Goal: Task Accomplishment & Management: Complete application form

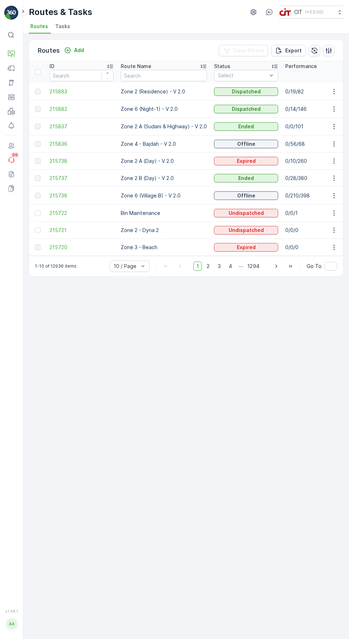
click at [76, 47] on p "Add" at bounding box center [79, 50] width 10 height 7
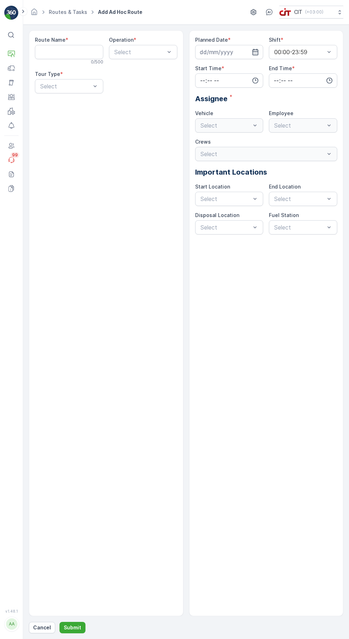
click at [59, 48] on Name "Route Name" at bounding box center [69, 52] width 68 height 14
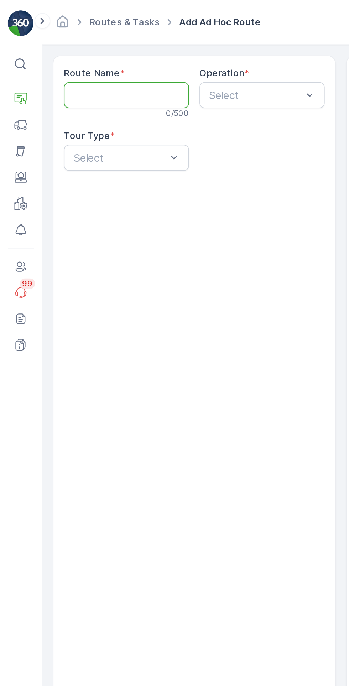
type Name "Zone 2 (A) - AlBada"
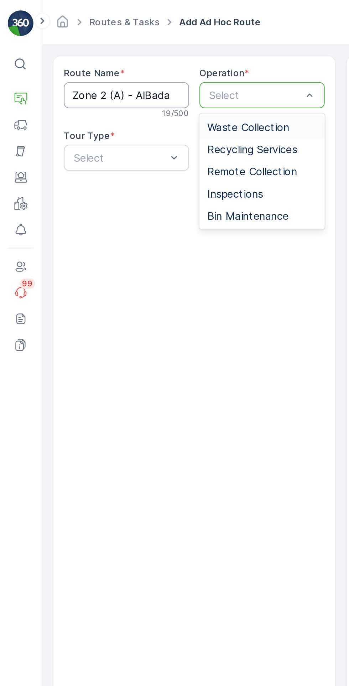
click at [148, 69] on span "Waste Collection" at bounding box center [135, 69] width 45 height 6
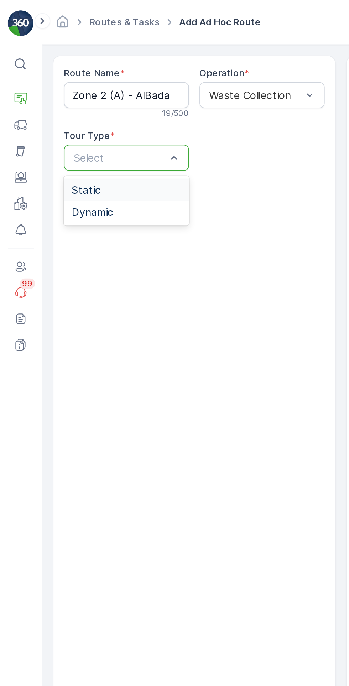
click at [77, 102] on div "Static" at bounding box center [69, 104] width 60 height 6
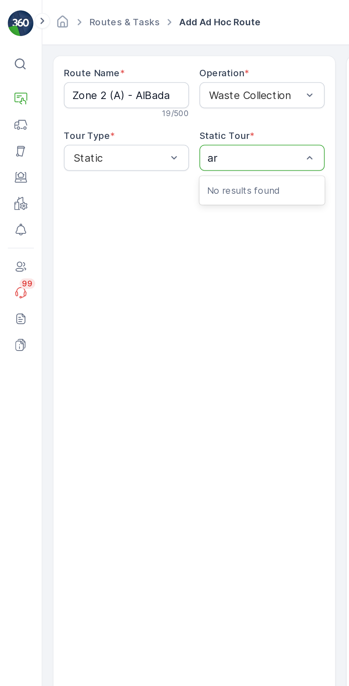
type input "a"
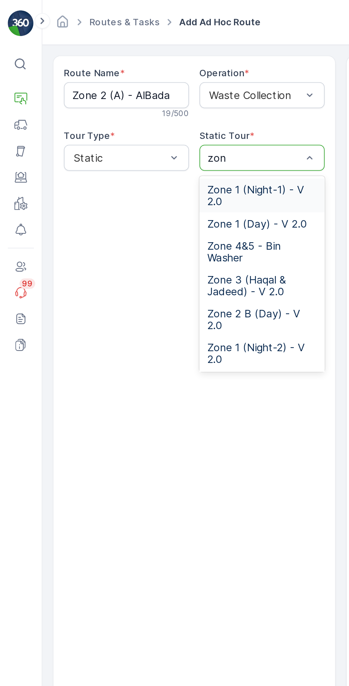
type input "zone"
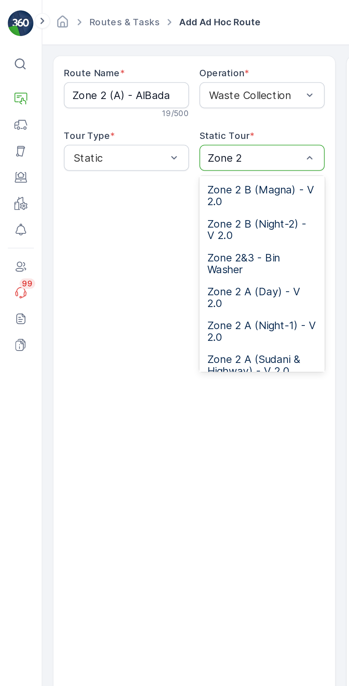
scroll to position [100, 0]
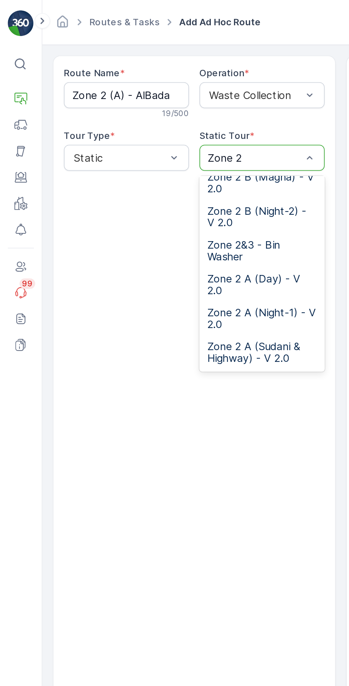
click at [148, 173] on span "Zone 2 A (Night-1) - V 2.0" at bounding box center [143, 174] width 60 height 13
type input "Zone 2"
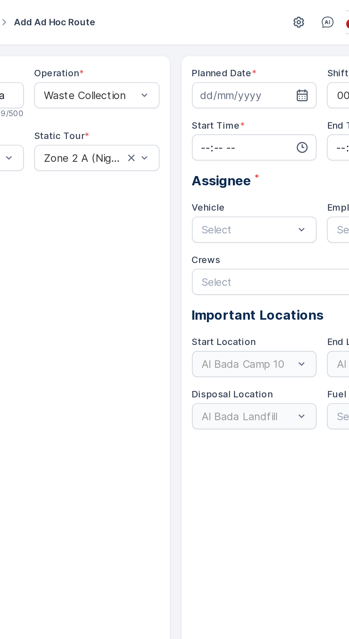
click at [225, 51] on input at bounding box center [229, 52] width 68 height 14
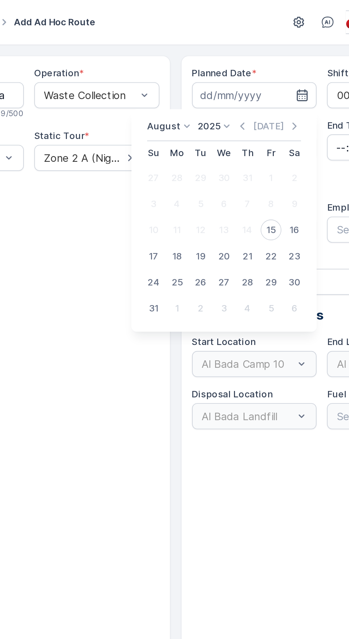
click at [239, 126] on div "15" at bounding box center [238, 125] width 11 height 11
type input "[DATE]"
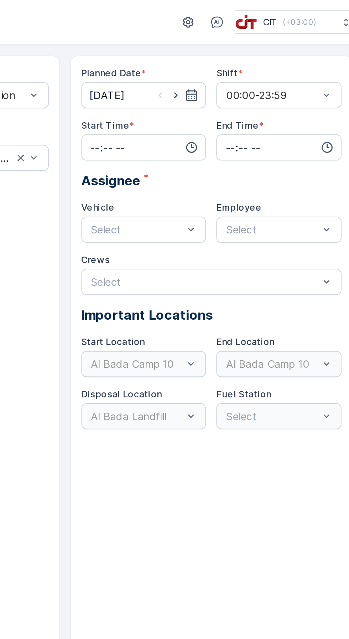
click at [236, 82] on input "time" at bounding box center [229, 80] width 68 height 14
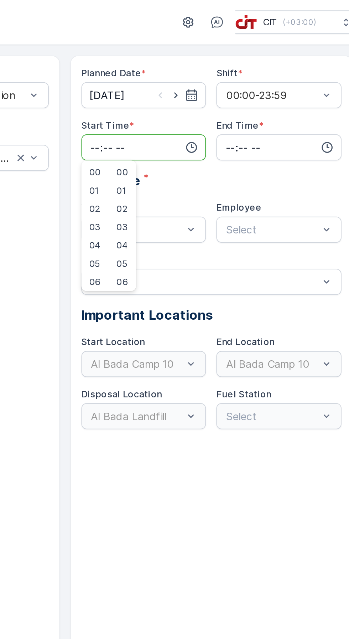
type input "19:01"
click at [298, 77] on input "time" at bounding box center [303, 80] width 68 height 14
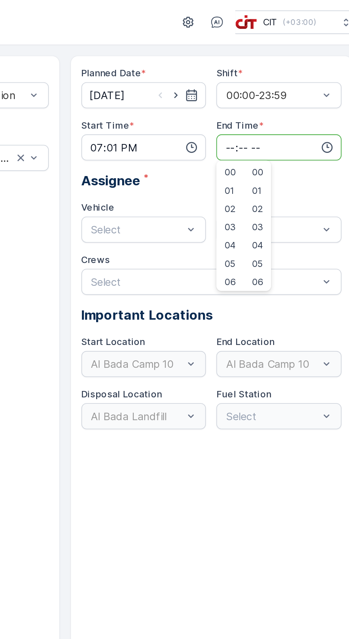
type input "23:59"
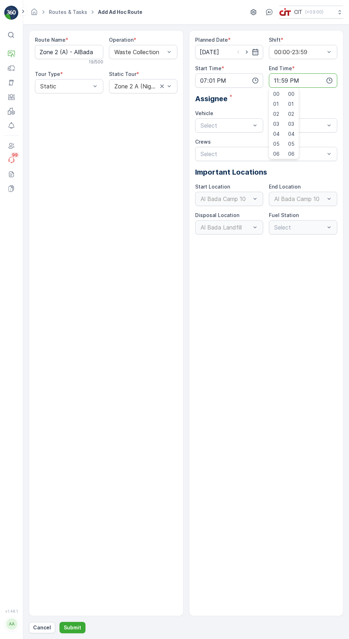
click at [282, 293] on div "Planned Date * 15.08.2025 Shift * 00:00-23:59 Start Time * 19:01 End Time * 23:…" at bounding box center [266, 323] width 155 height 586
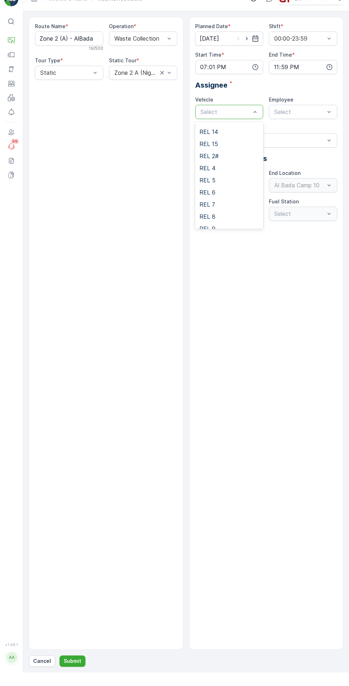
scroll to position [83, 0]
click at [230, 166] on div "REL 2#" at bounding box center [230, 168] width 60 height 6
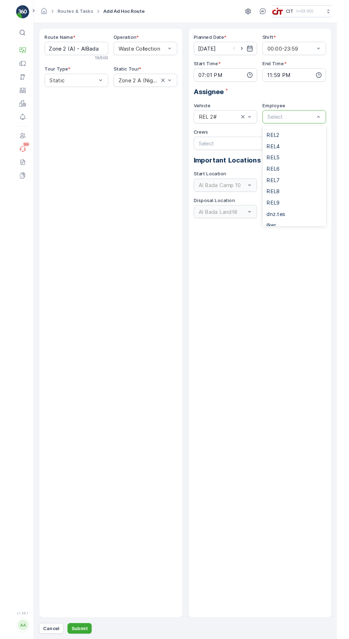
scroll to position [107, 0]
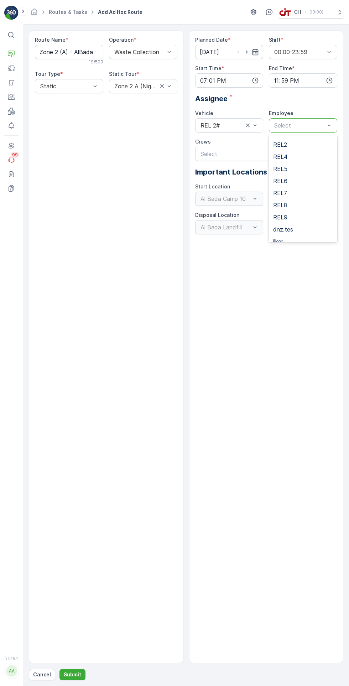
click at [302, 144] on div "REL2" at bounding box center [303, 145] width 60 height 6
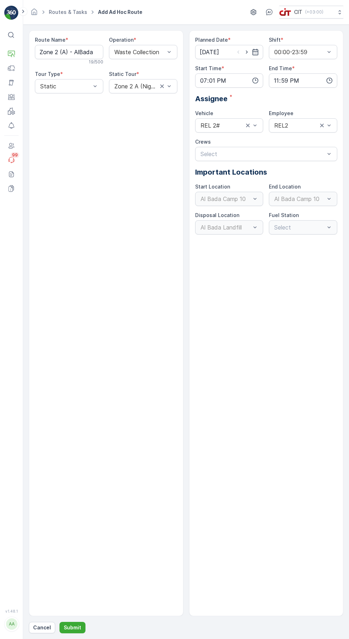
click at [81, 633] on button "Submit" at bounding box center [73, 627] width 26 height 11
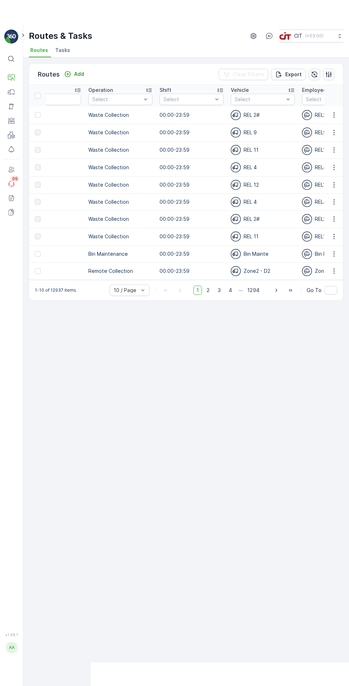
scroll to position [0, 522]
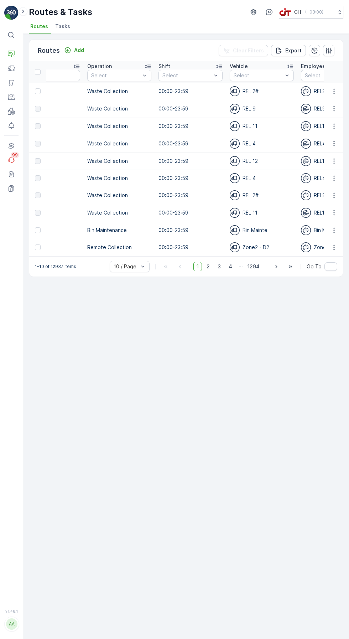
click at [334, 91] on icon "button" at bounding box center [334, 90] width 1 height 5
click at [322, 32] on span "Change Assignee" at bounding box center [318, 28] width 42 height 7
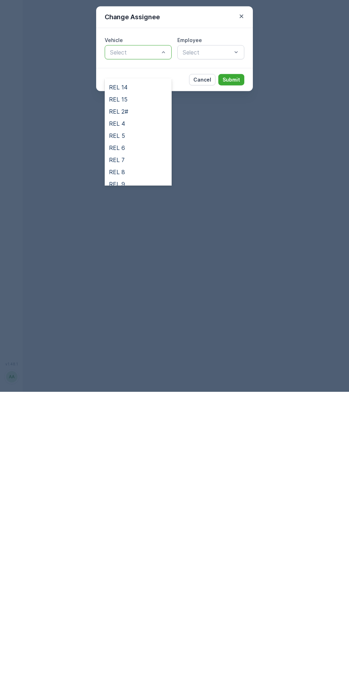
scroll to position [84, 0]
click at [150, 415] on div "REL 4" at bounding box center [138, 418] width 58 height 6
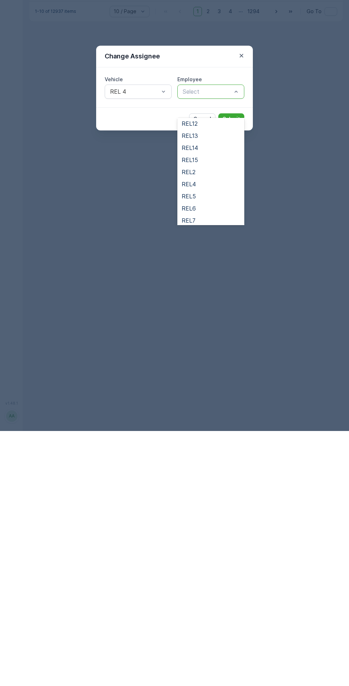
scroll to position [62, 0]
click at [219, 436] on div "REL4" at bounding box center [211, 439] width 58 height 6
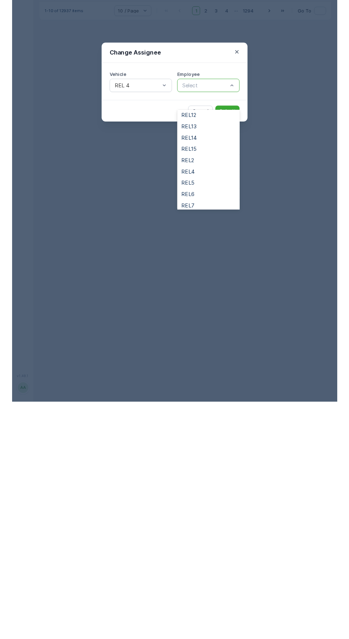
scroll to position [16, 0]
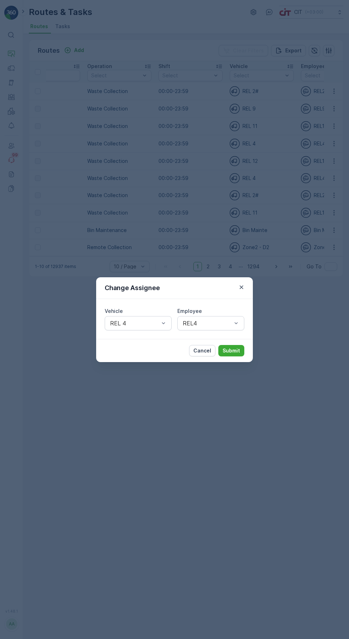
click at [234, 348] on p "Submit" at bounding box center [231, 350] width 17 height 7
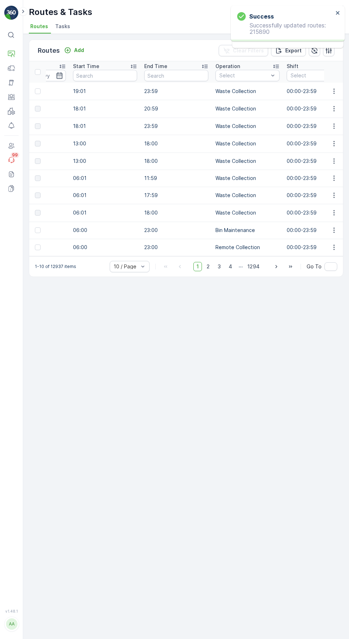
scroll to position [0, 0]
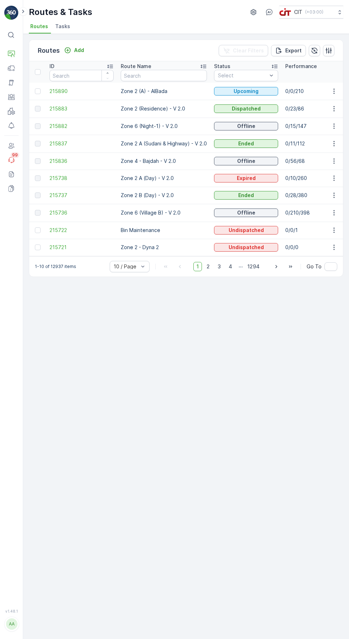
click at [67, 47] on icon "Add" at bounding box center [68, 50] width 6 height 6
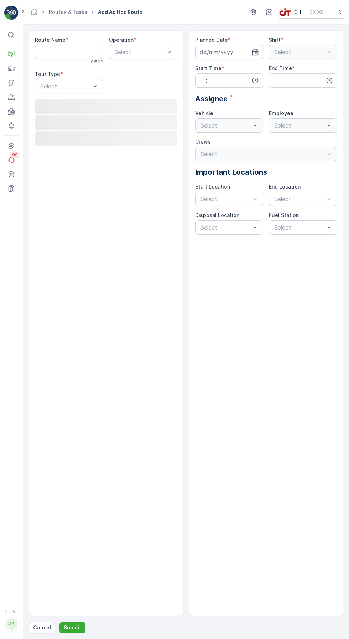
click at [57, 50] on Name "Route Name" at bounding box center [69, 52] width 68 height 14
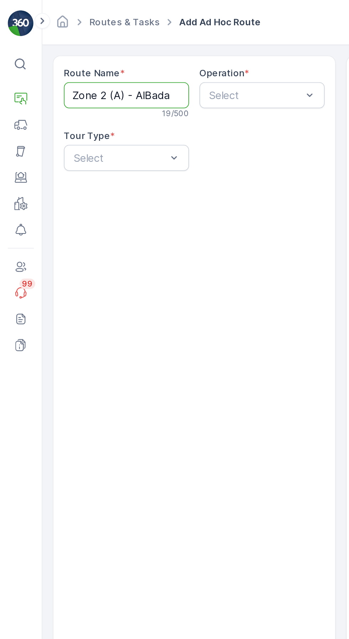
click at [65, 51] on Name "Zone 2 (A) - AlBada" at bounding box center [69, 52] width 68 height 14
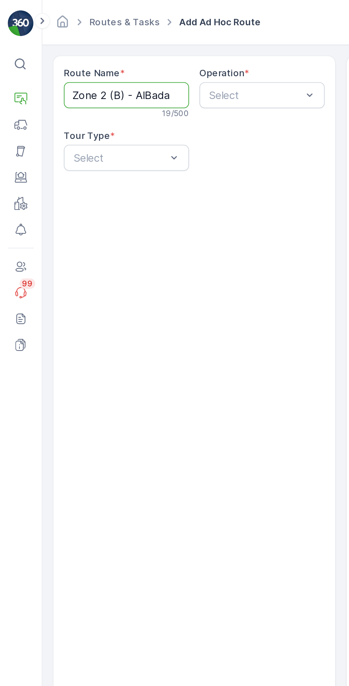
type Name "Zone 2 (B) - AlBada"
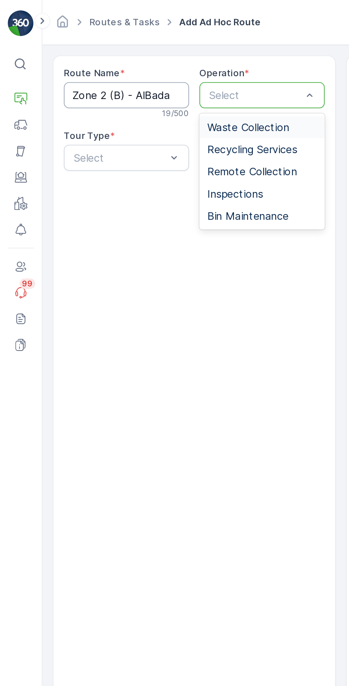
click at [127, 68] on span "Waste Collection" at bounding box center [135, 69] width 45 height 6
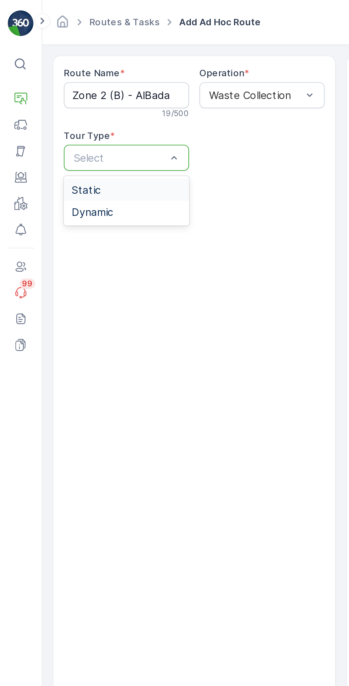
click at [46, 101] on span "Static" at bounding box center [47, 104] width 16 height 6
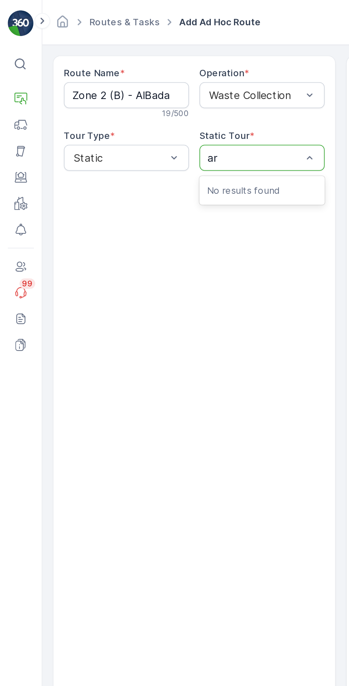
type input "a"
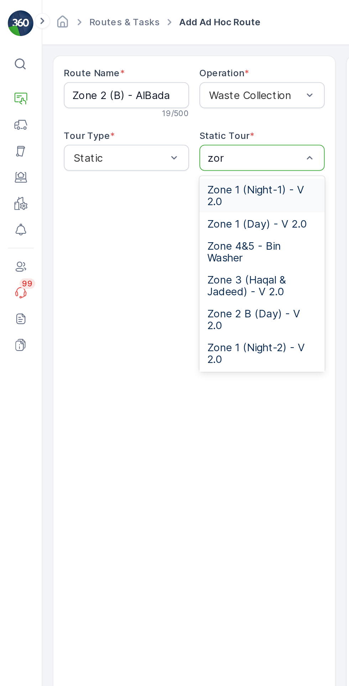
type input "zone"
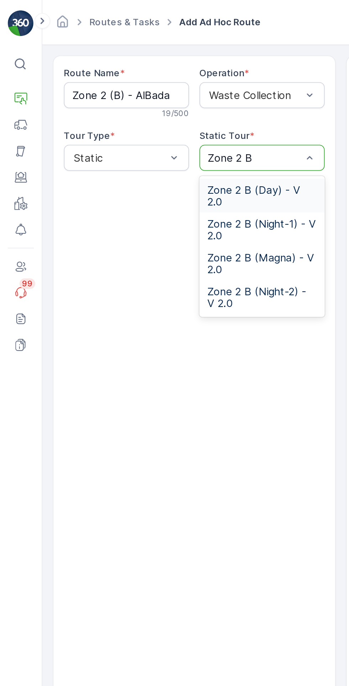
click at [153, 119] on span "Zone 2 B (Night-1) - V 2.0" at bounding box center [143, 125] width 60 height 13
type input "Zone 2 B"
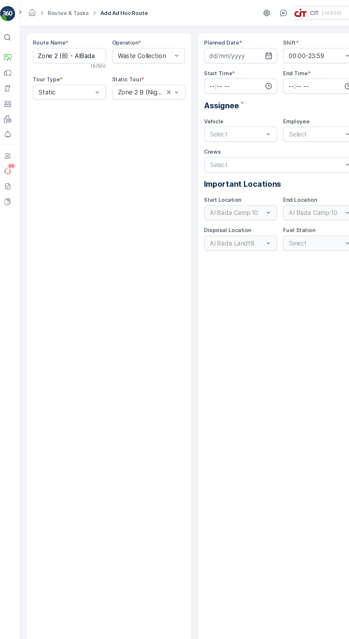
click at [228, 52] on input at bounding box center [229, 52] width 68 height 14
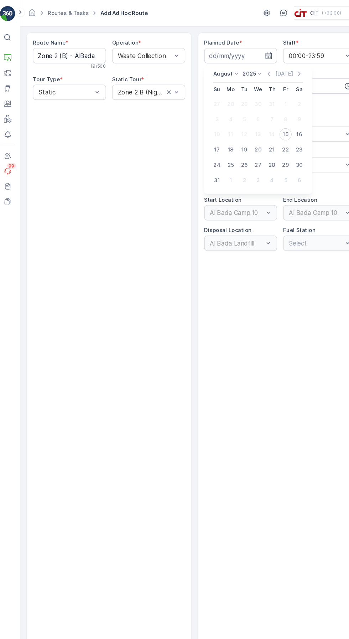
click at [273, 125] on div "15" at bounding box center [271, 125] width 11 height 11
type input "[DATE]"
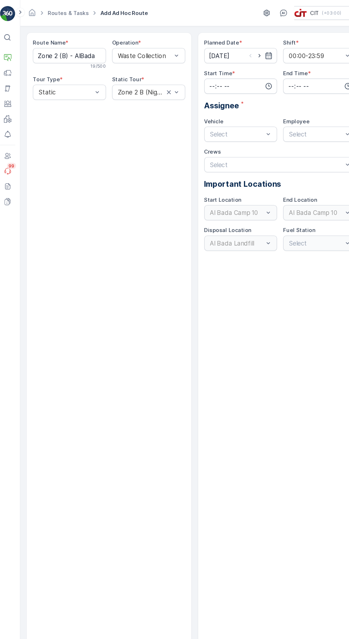
click at [227, 82] on input "time" at bounding box center [229, 80] width 68 height 14
type input "19:49"
click at [293, 76] on input "time" at bounding box center [303, 80] width 68 height 14
type input "23:59"
click at [280, 368] on div "Planned Date * [DATE] Shift * 00:00-23:59 Start Time * 19:49 End Time * 23:59 0…" at bounding box center [266, 323] width 155 height 586
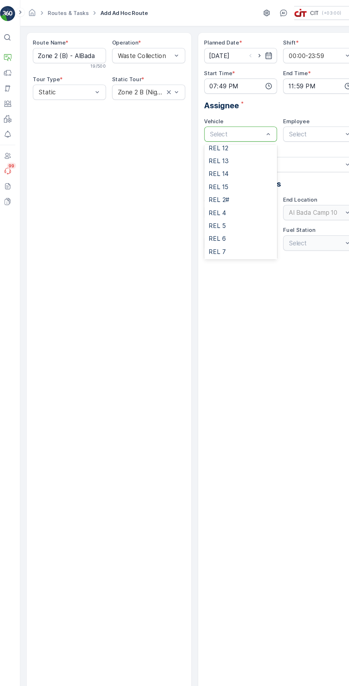
scroll to position [76, 0]
click at [238, 212] on div "REL 6" at bounding box center [230, 212] width 60 height 6
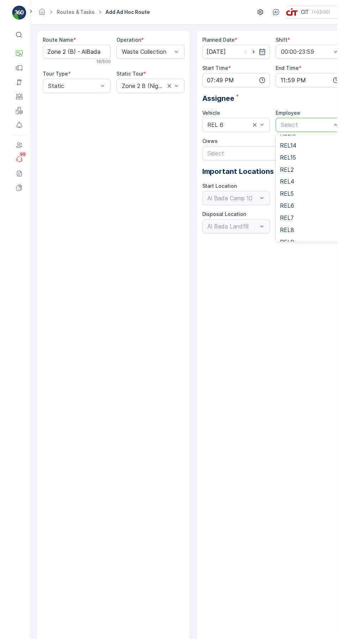
scroll to position [84, 0]
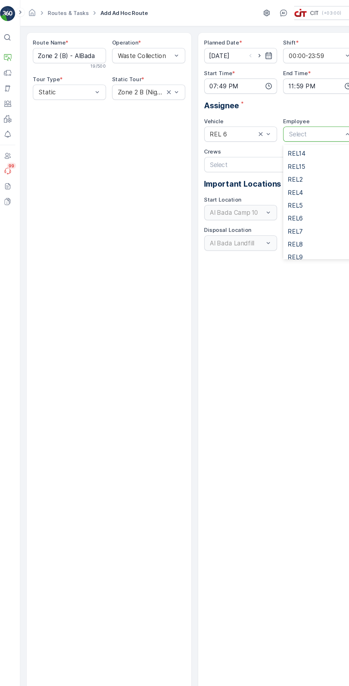
click at [298, 206] on div "REL6" at bounding box center [303, 204] width 60 height 6
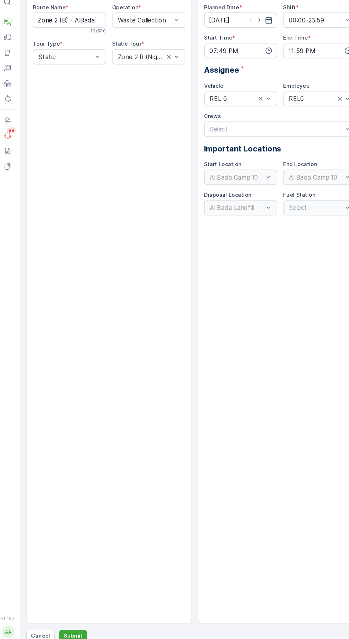
scroll to position [0, 0]
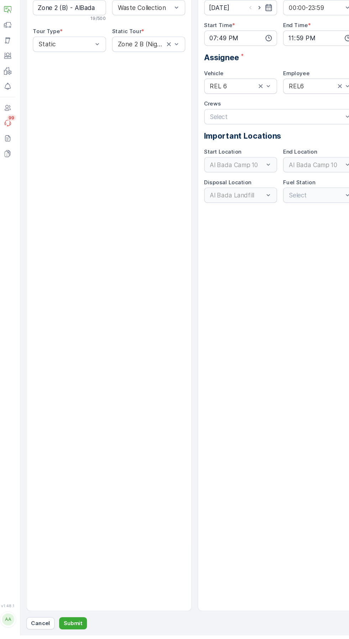
click at [77, 631] on p "Submit" at bounding box center [72, 627] width 17 height 7
